Goal: Transaction & Acquisition: Purchase product/service

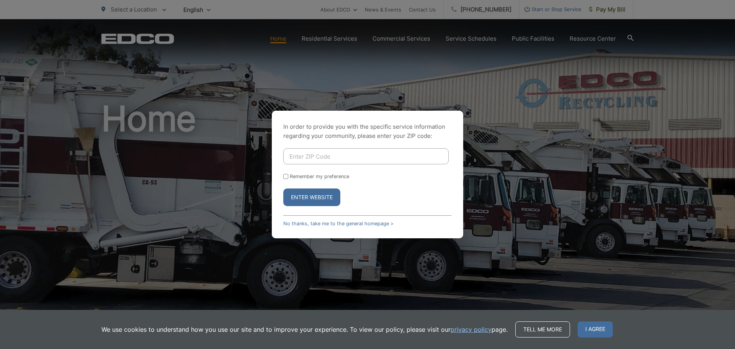
click at [463, 134] on div "In order to provide you with the specific service information regarding your co…" at bounding box center [367, 174] width 735 height 349
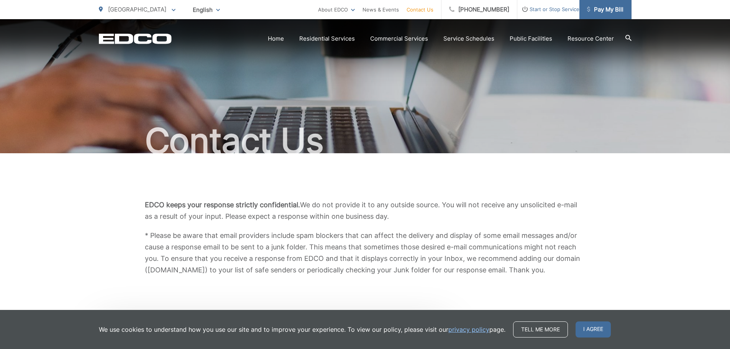
click at [617, 11] on span "Pay My Bill" at bounding box center [605, 9] width 36 height 9
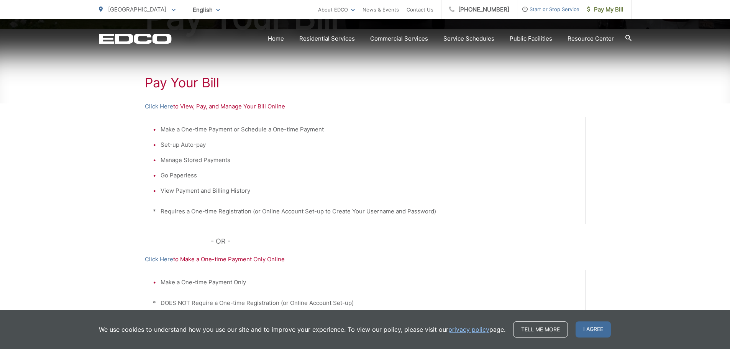
scroll to position [192, 0]
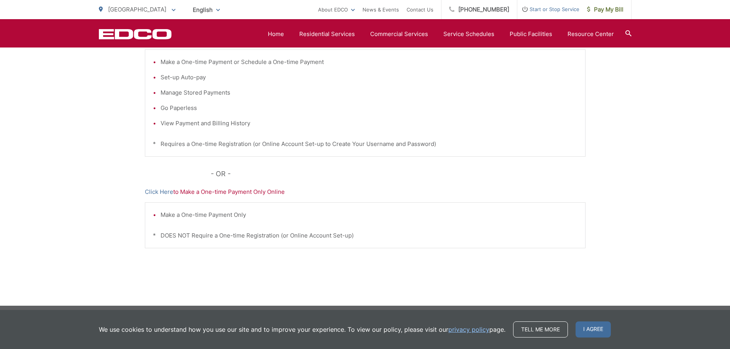
click at [218, 212] on li "Make a One-time Payment Only" at bounding box center [368, 214] width 417 height 9
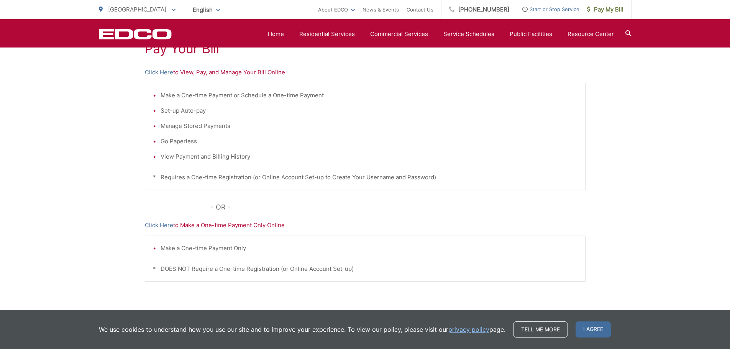
scroll to position [115, 0]
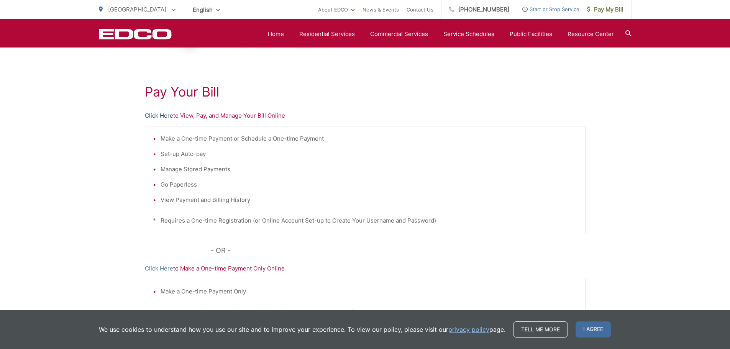
click at [167, 116] on link "Click Here" at bounding box center [159, 115] width 28 height 9
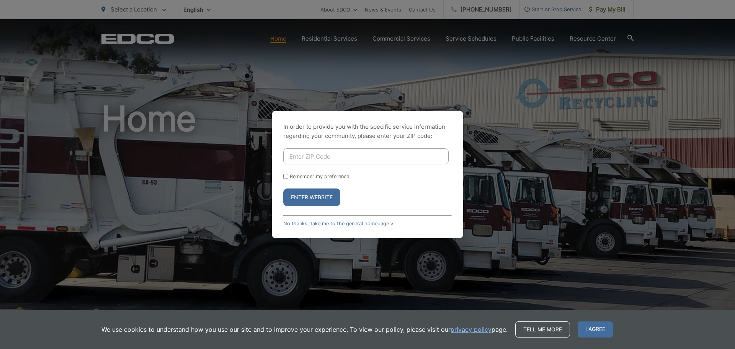
click at [499, 152] on div "In order to provide you with the specific service information regarding your co…" at bounding box center [367, 174] width 735 height 349
click at [603, 331] on span "I agree" at bounding box center [595, 329] width 35 height 16
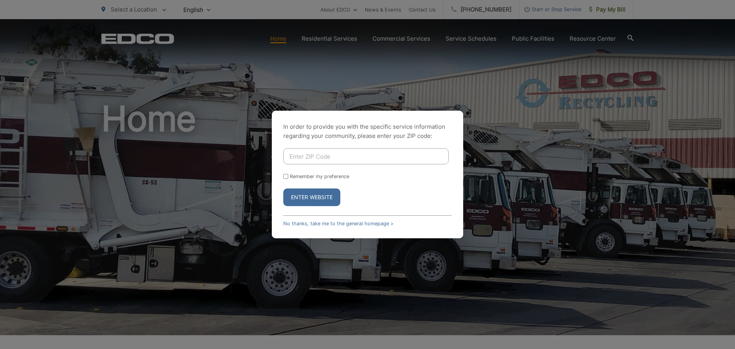
click at [381, 154] on input "Enter ZIP Code" at bounding box center [365, 156] width 165 height 16
paste input "92003"
type input "92003"
click at [313, 198] on button "Enter Website" at bounding box center [311, 197] width 57 height 18
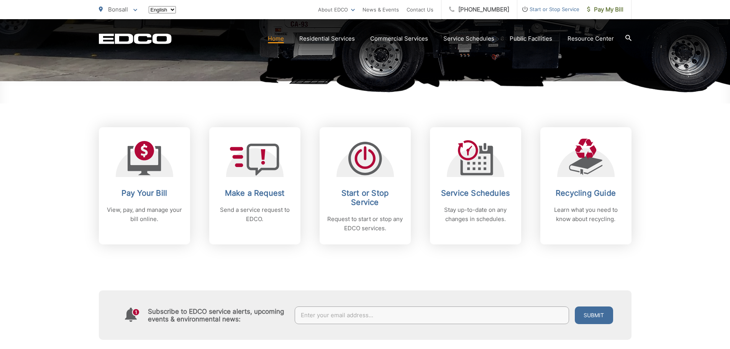
scroll to position [268, 0]
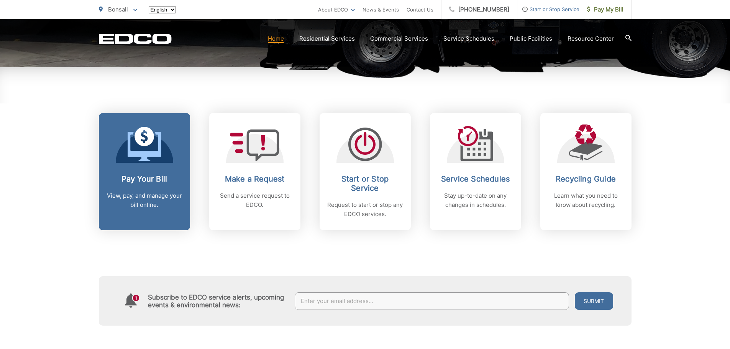
click at [165, 173] on link "Pay Your Bill View, pay, and manage your bill online." at bounding box center [144, 171] width 91 height 117
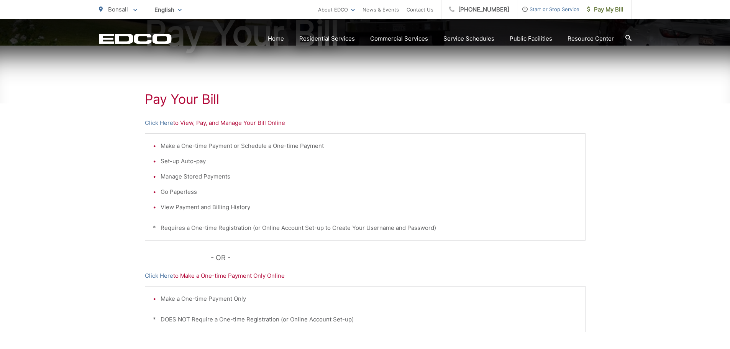
scroll to position [192, 0]
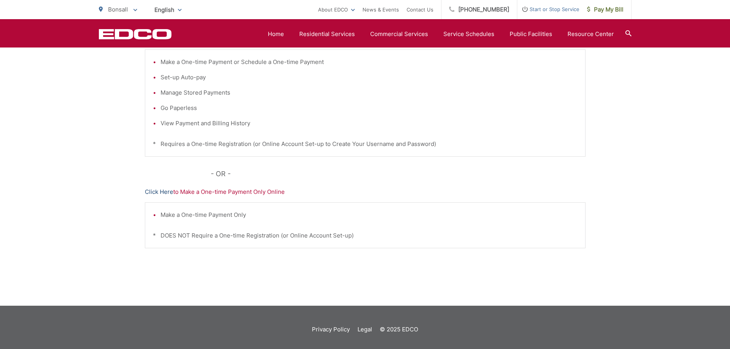
click at [163, 190] on link "Click Here" at bounding box center [159, 191] width 28 height 9
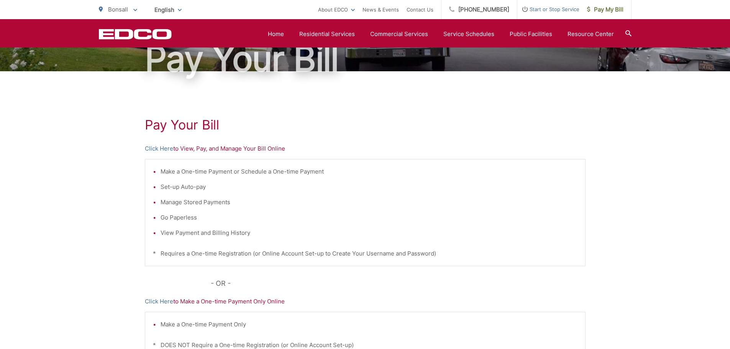
scroll to position [77, 0]
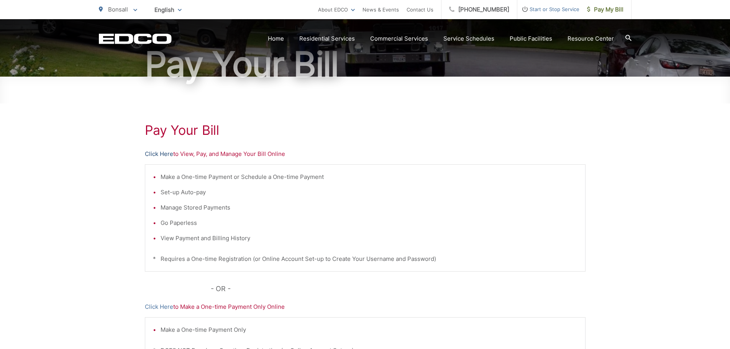
click at [166, 153] on link "Click Here" at bounding box center [159, 153] width 28 height 9
